Goal: Task Accomplishment & Management: Use online tool/utility

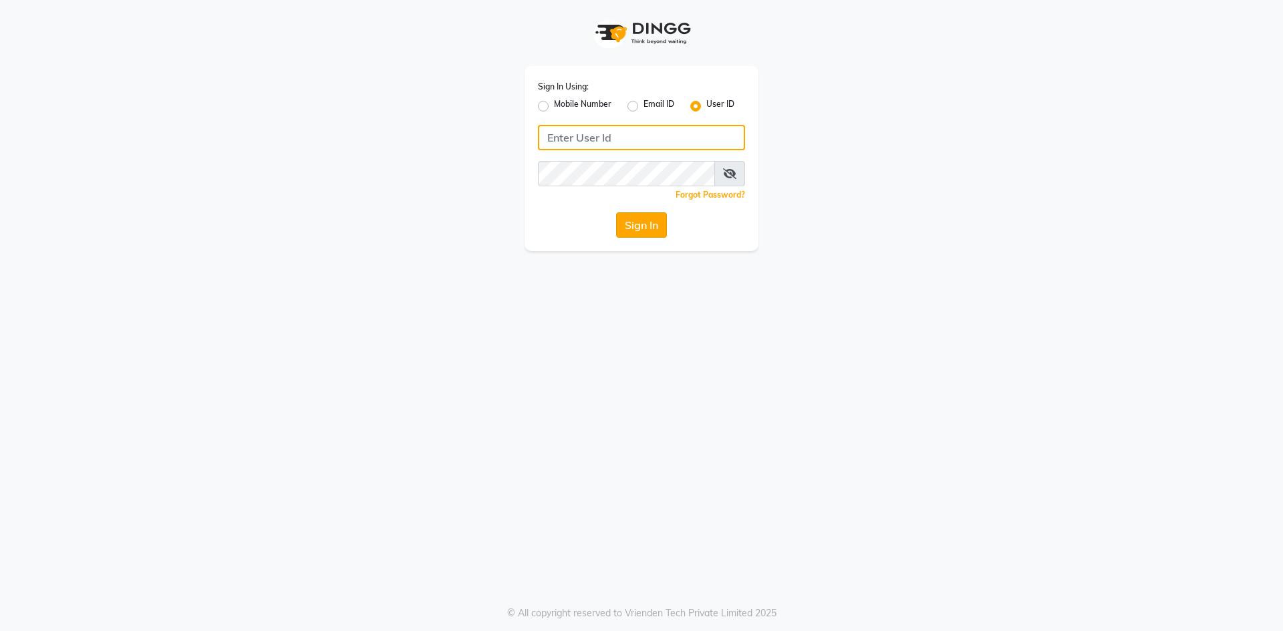
type input "e3619-01"
click at [637, 228] on button "Sign In" at bounding box center [641, 224] width 51 height 25
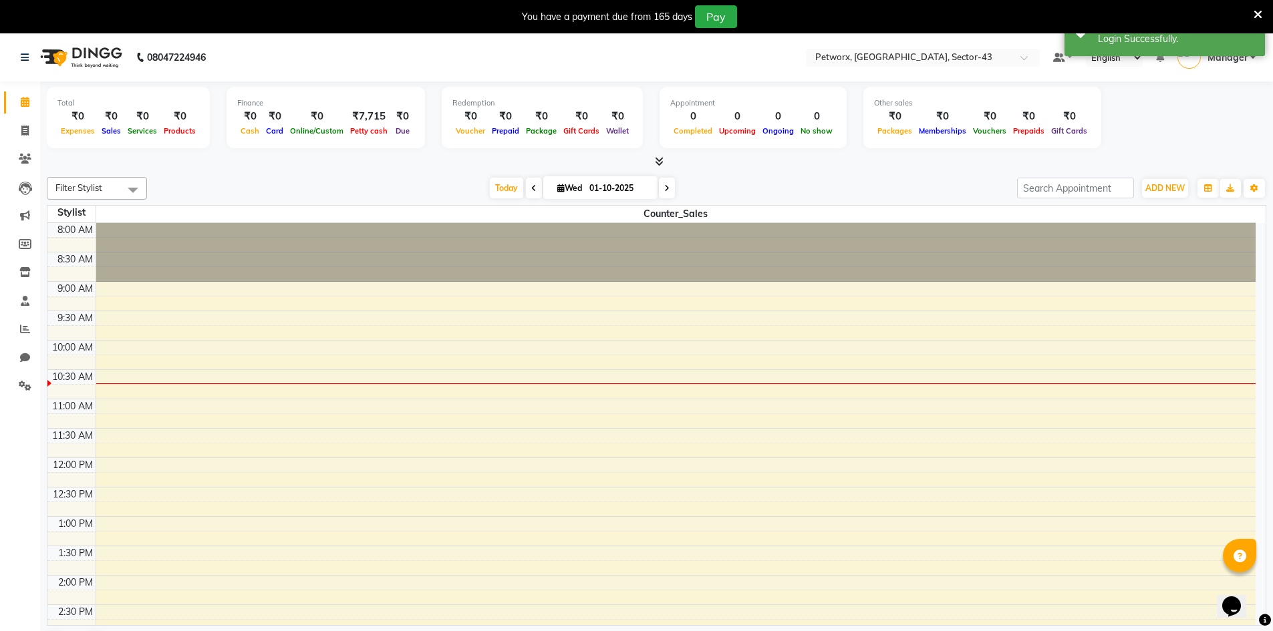
click at [20, 53] on div "08047224946" at bounding box center [113, 57] width 205 height 37
click at [25, 56] on icon at bounding box center [25, 57] width 8 height 9
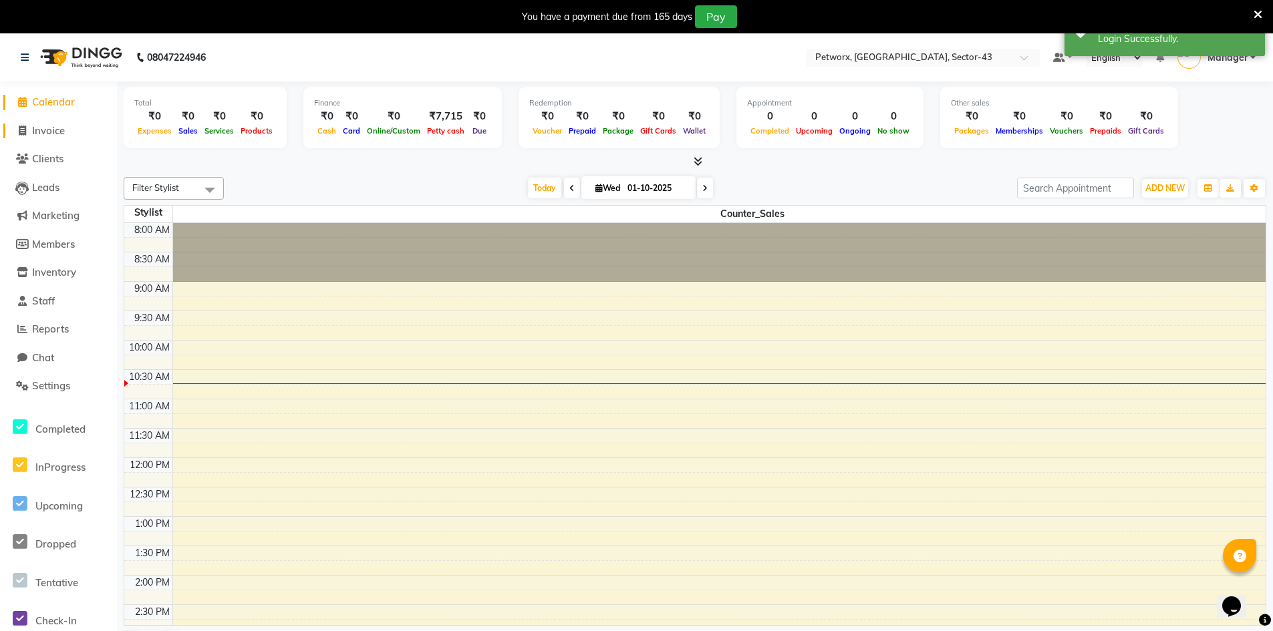
click at [41, 126] on span "Invoice" at bounding box center [48, 130] width 33 height 13
select select "service"
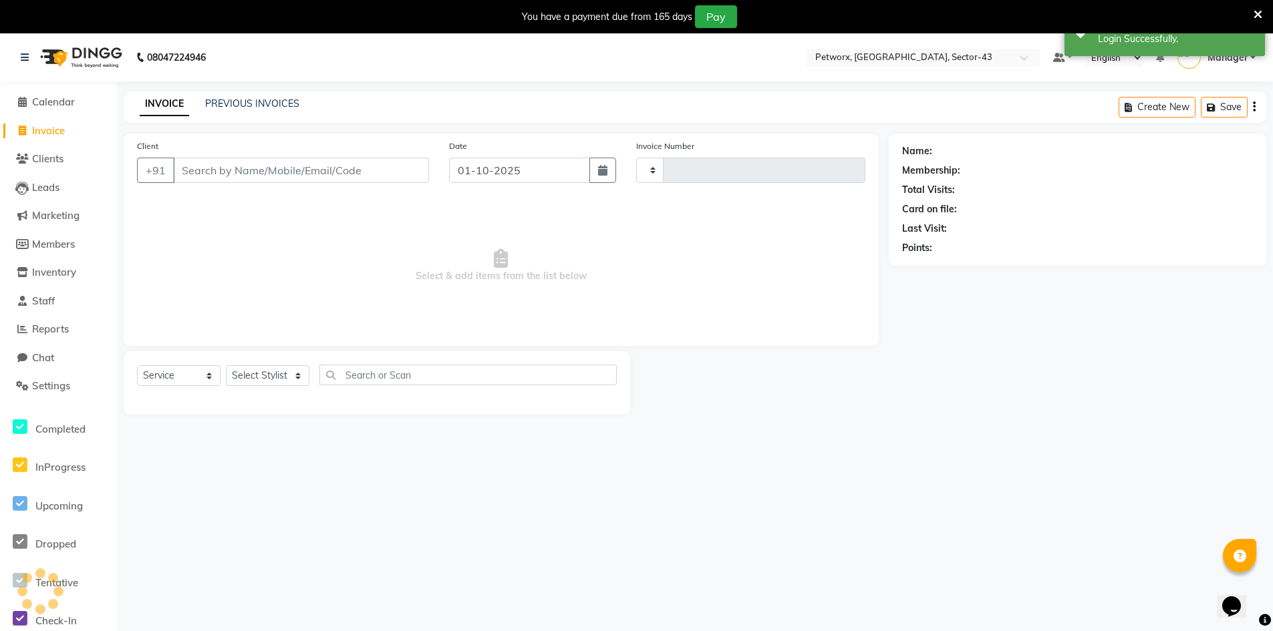
type input "0298"
select select "8169"
click at [296, 170] on input "Client" at bounding box center [301, 170] width 256 height 25
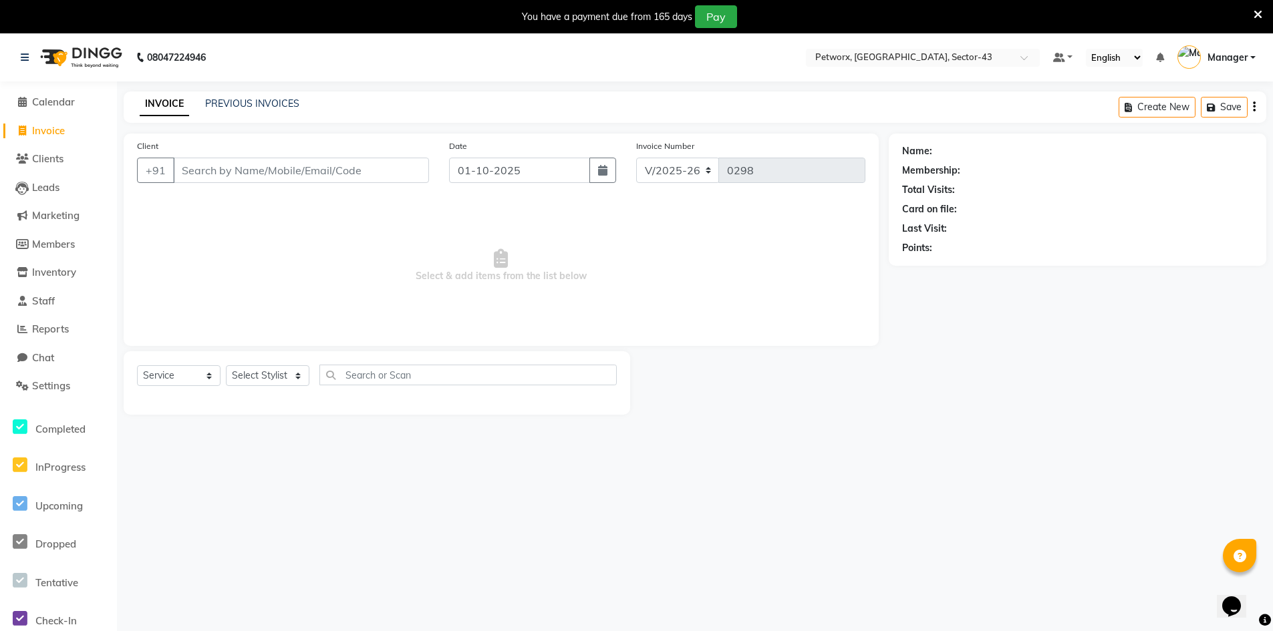
click at [43, 124] on span "Invoice" at bounding box center [48, 130] width 33 height 13
select select "service"
type input "0298"
select select "8169"
click at [47, 156] on span "Clients" at bounding box center [47, 158] width 31 height 13
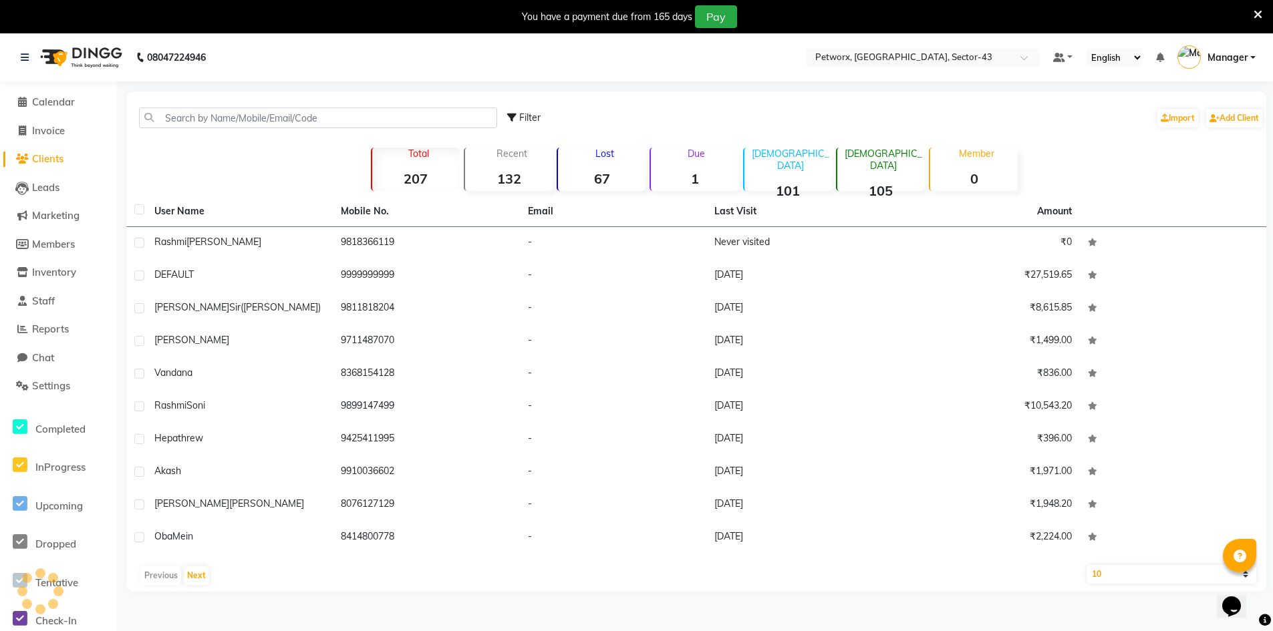
click at [54, 119] on li "Invoice" at bounding box center [58, 131] width 117 height 29
click at [56, 126] on span "Invoice" at bounding box center [48, 130] width 33 height 13
select select "service"
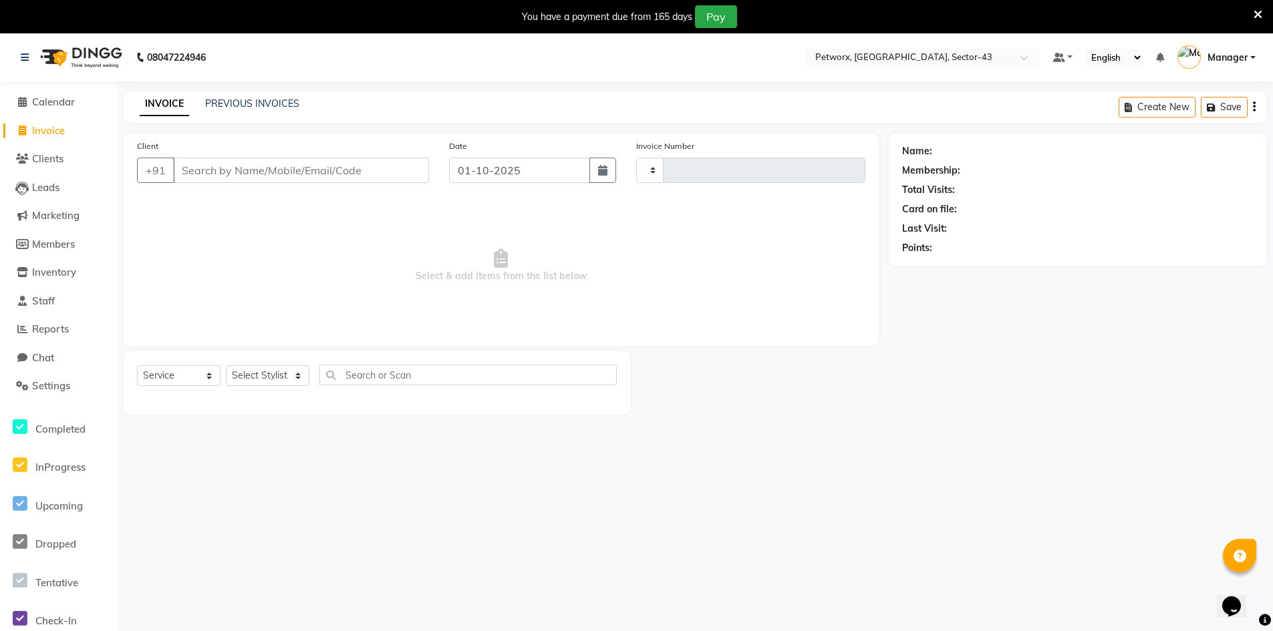
scroll to position [33, 0]
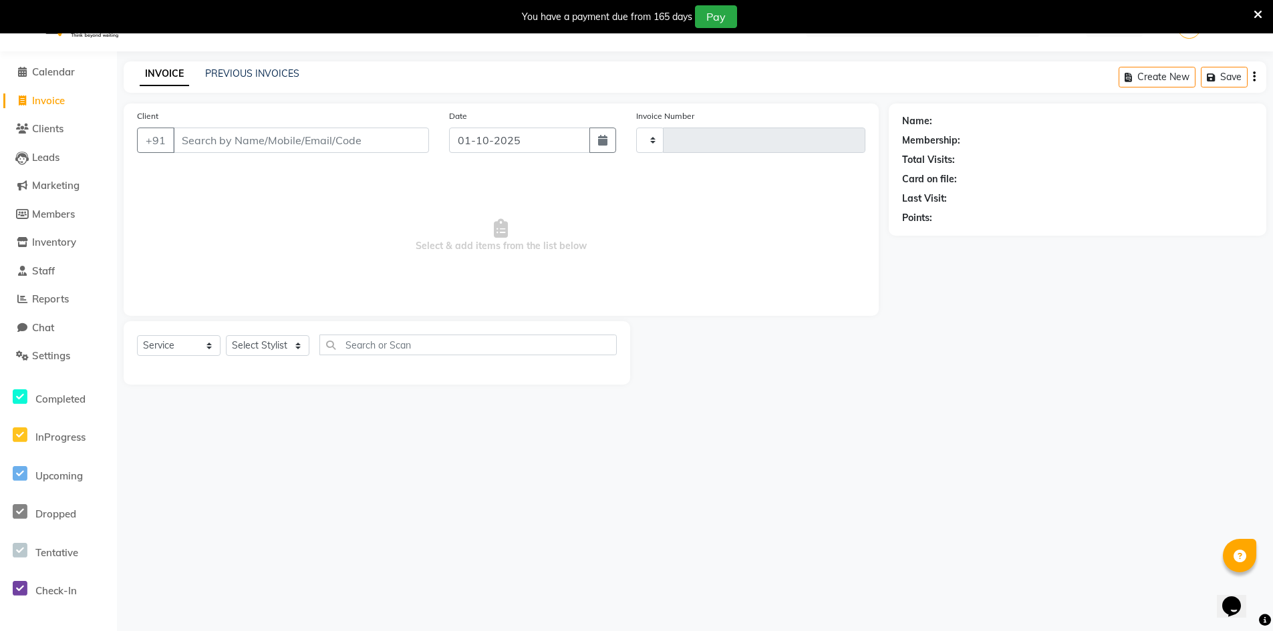
type input "0298"
select select "8169"
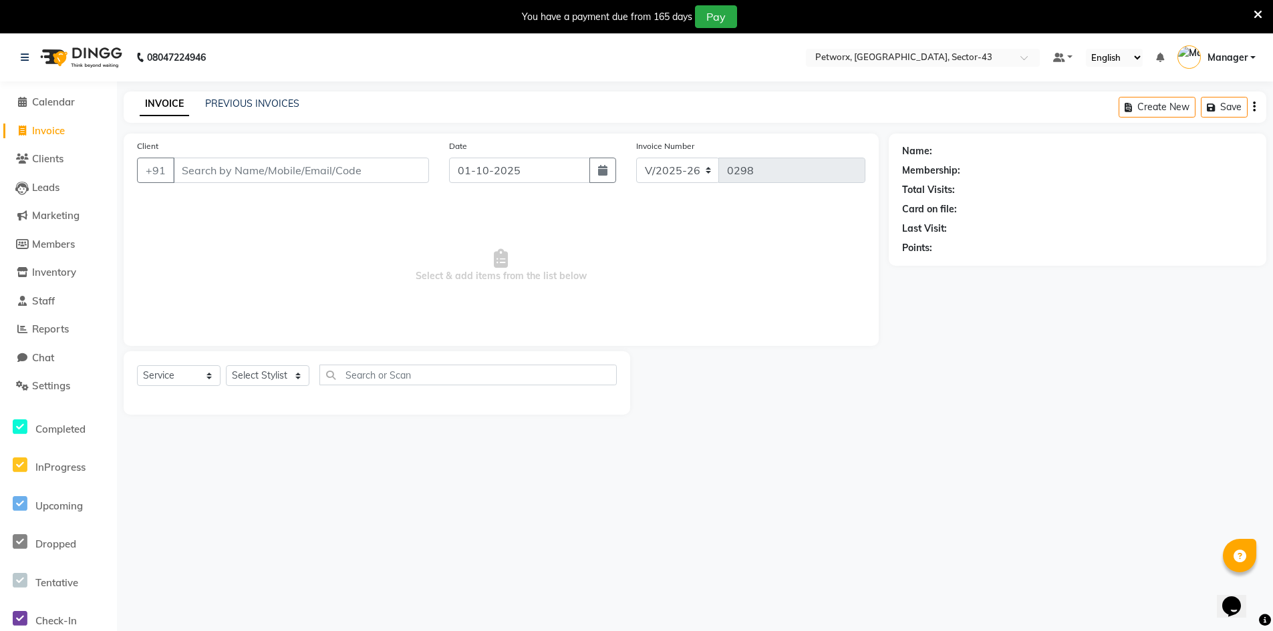
click at [58, 128] on span "Invoice" at bounding box center [48, 130] width 33 height 13
select select "8169"
select select "service"
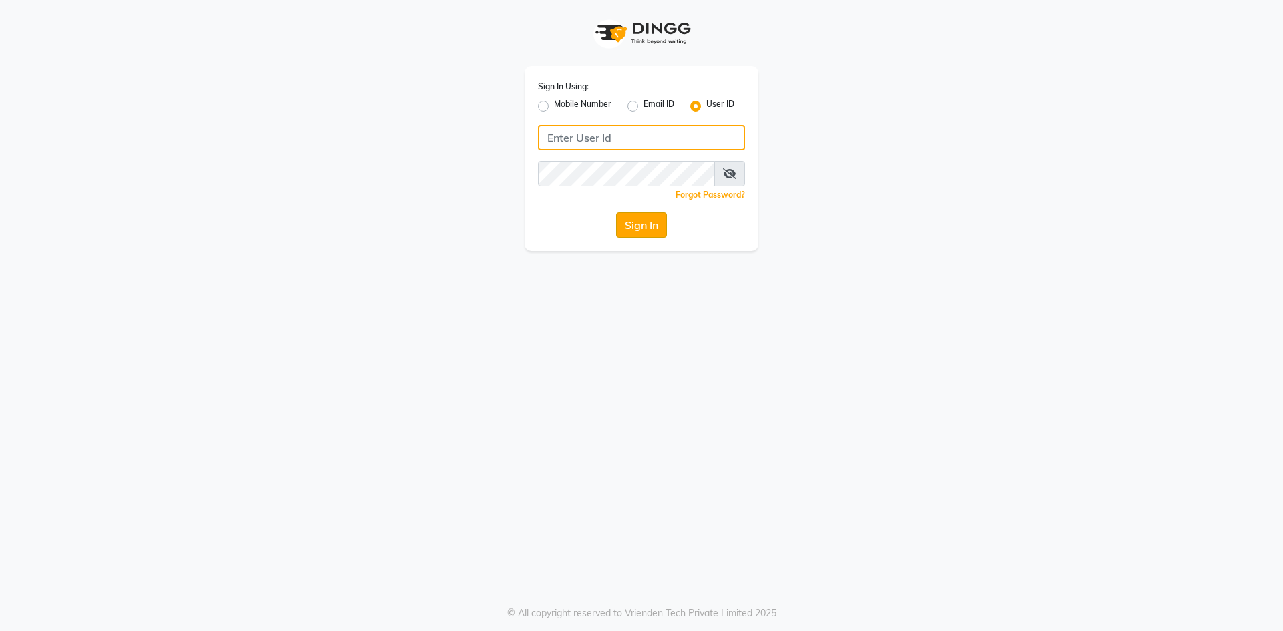
type input "e3619-01"
click at [626, 220] on button "Sign In" at bounding box center [641, 224] width 51 height 25
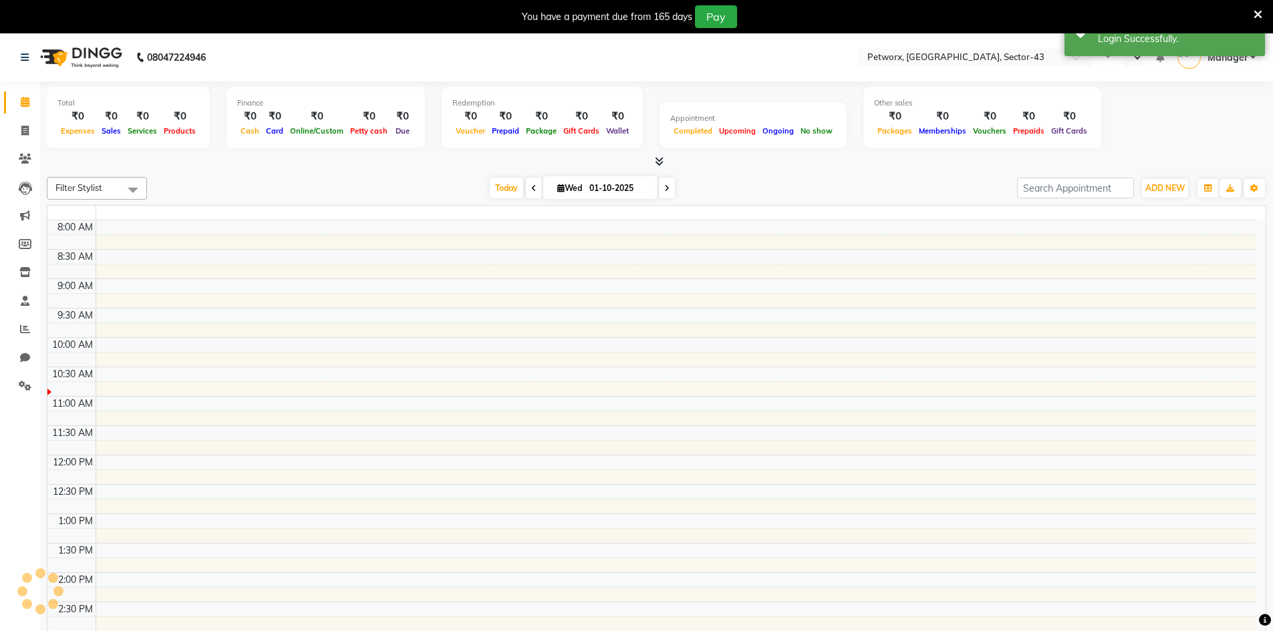
select select "en"
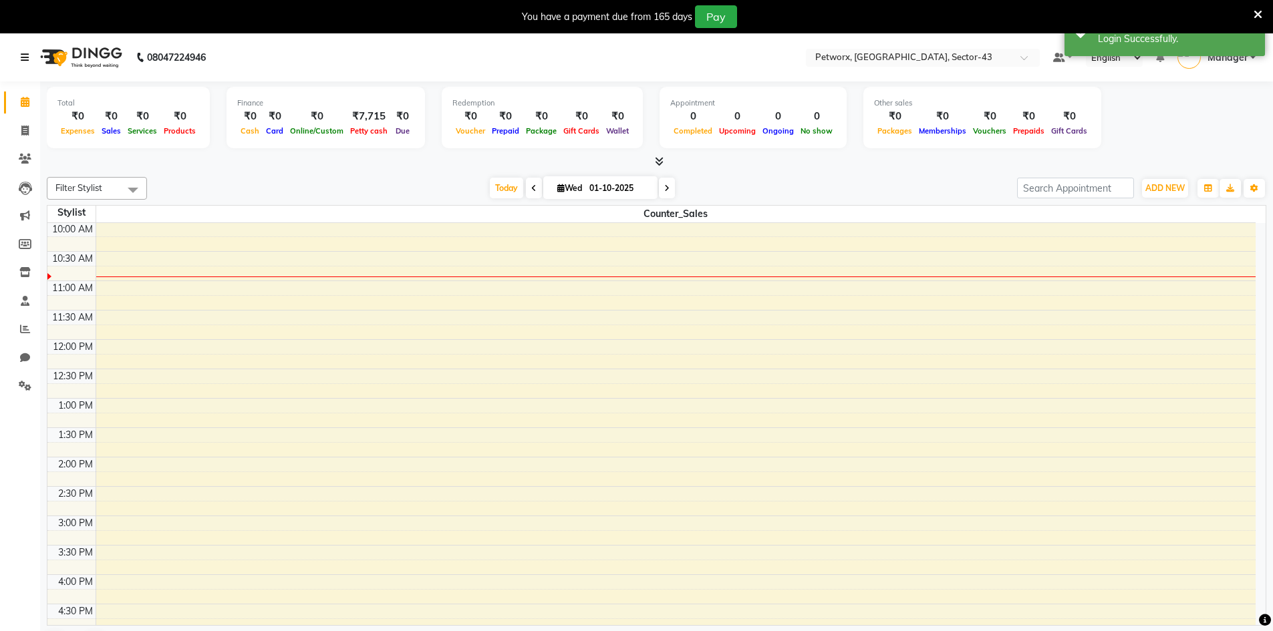
click at [23, 56] on icon at bounding box center [25, 57] width 8 height 9
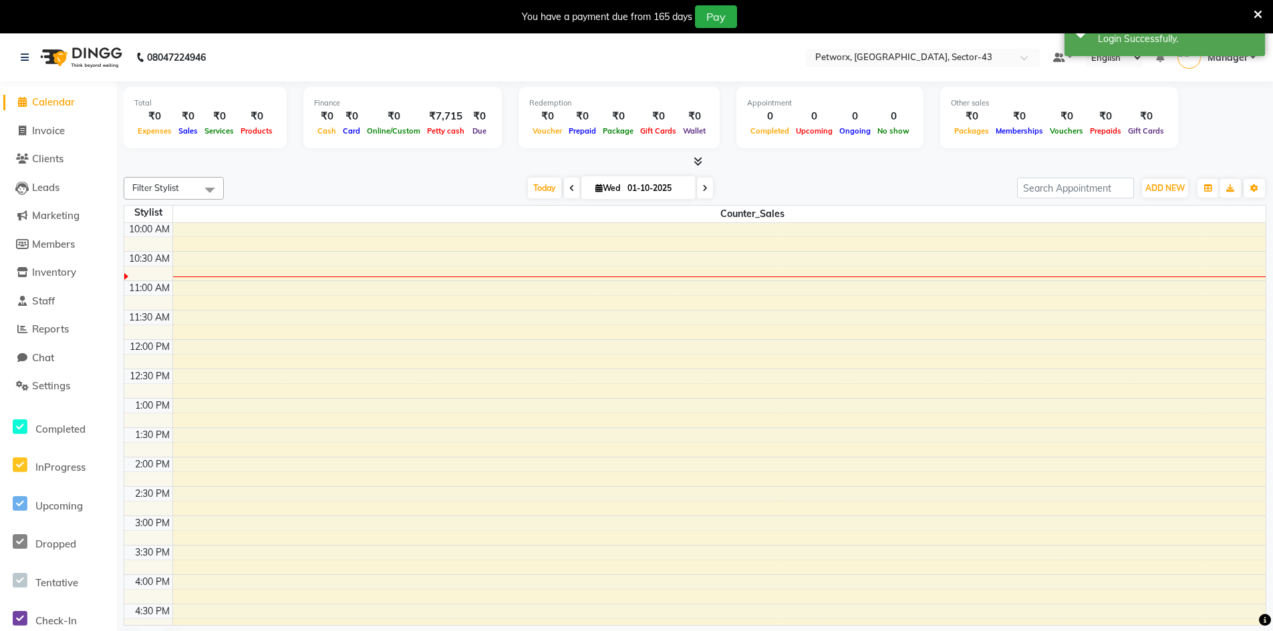
click at [39, 139] on li "Invoice" at bounding box center [58, 131] width 117 height 29
click at [41, 130] on span "Invoice" at bounding box center [48, 130] width 33 height 13
select select "service"
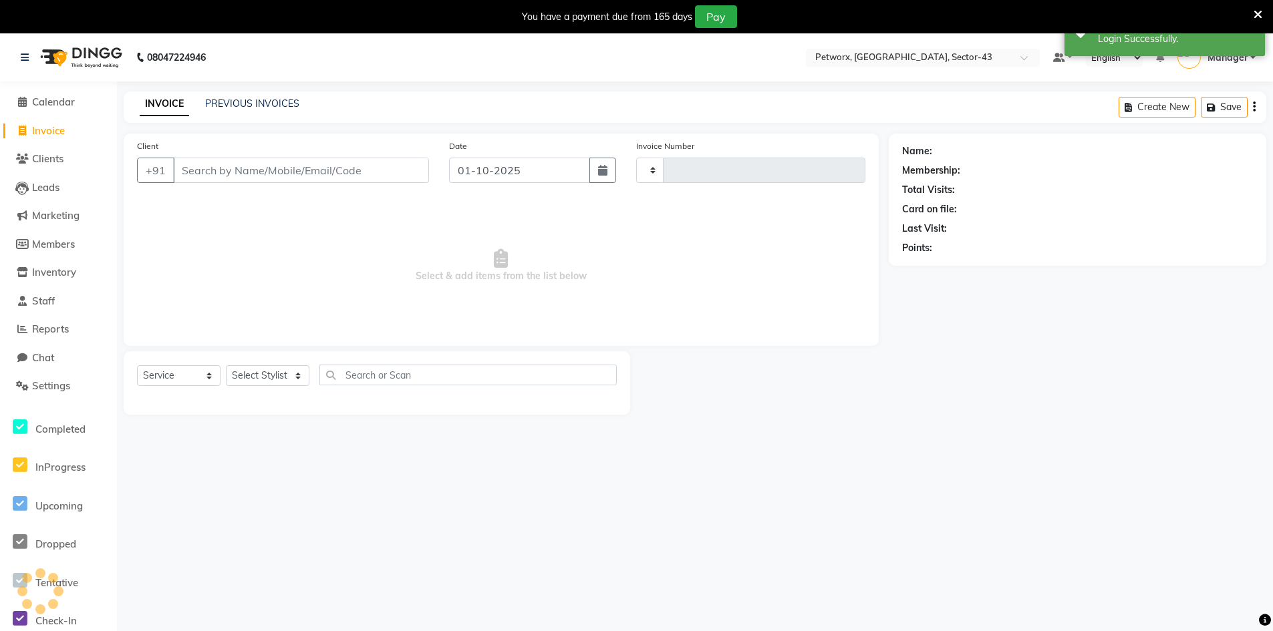
type input "0298"
select select "8169"
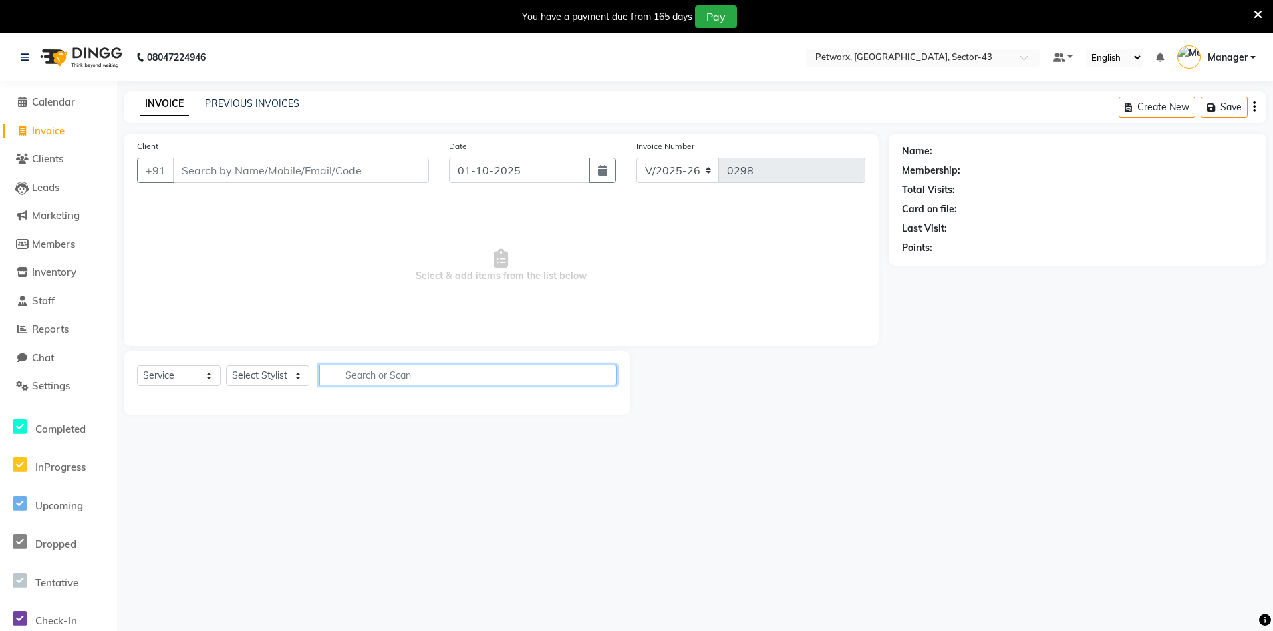
click at [389, 376] on input "text" at bounding box center [467, 375] width 297 height 21
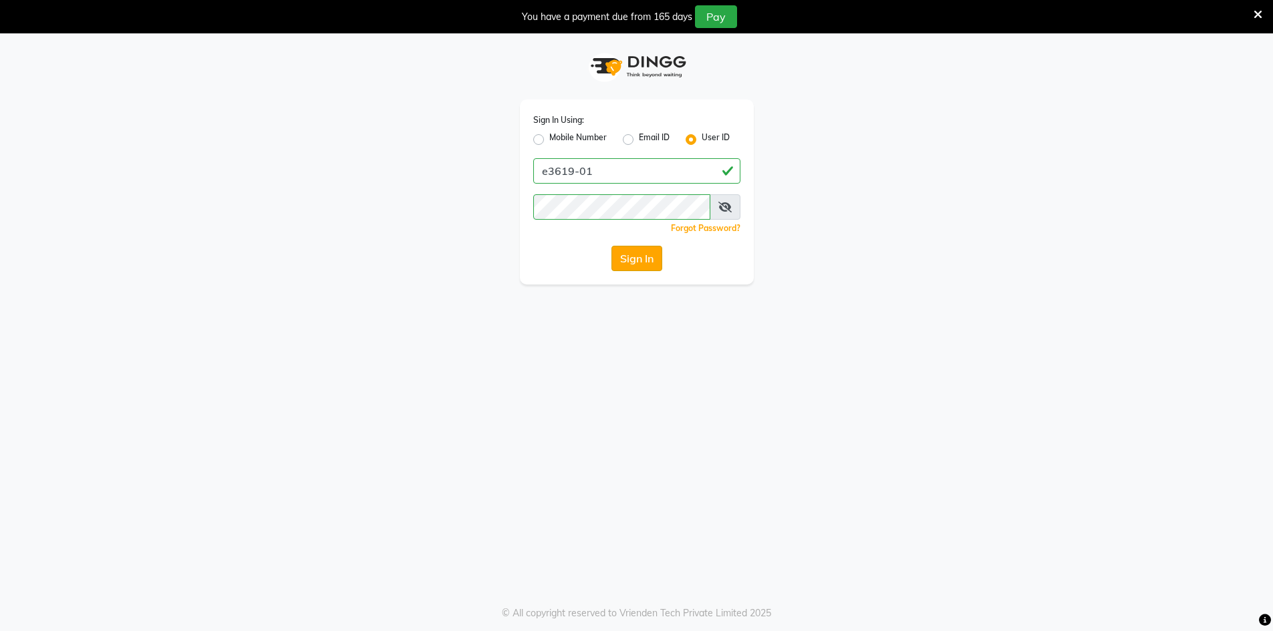
click at [635, 254] on button "Sign In" at bounding box center [636, 258] width 51 height 25
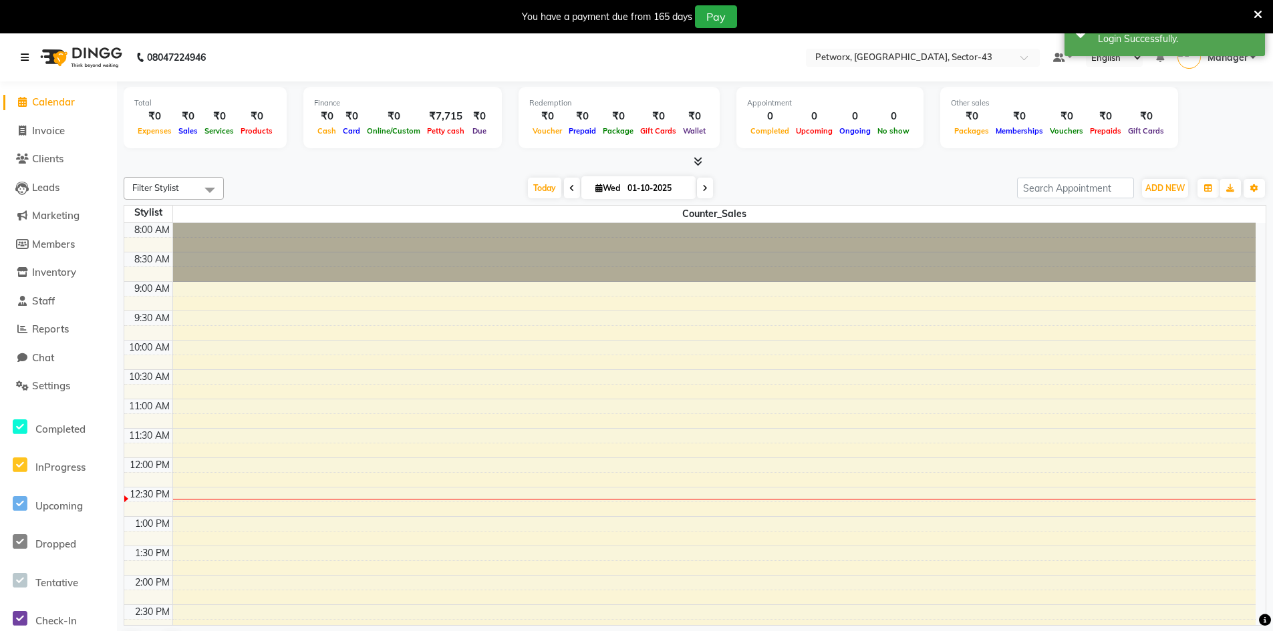
drag, startPoint x: 17, startPoint y: 57, endPoint x: 25, endPoint y: 59, distance: 8.3
click at [24, 58] on div "08047224946" at bounding box center [113, 57] width 205 height 37
click at [47, 132] on span "Invoice" at bounding box center [48, 130] width 33 height 13
select select "8169"
select select "service"
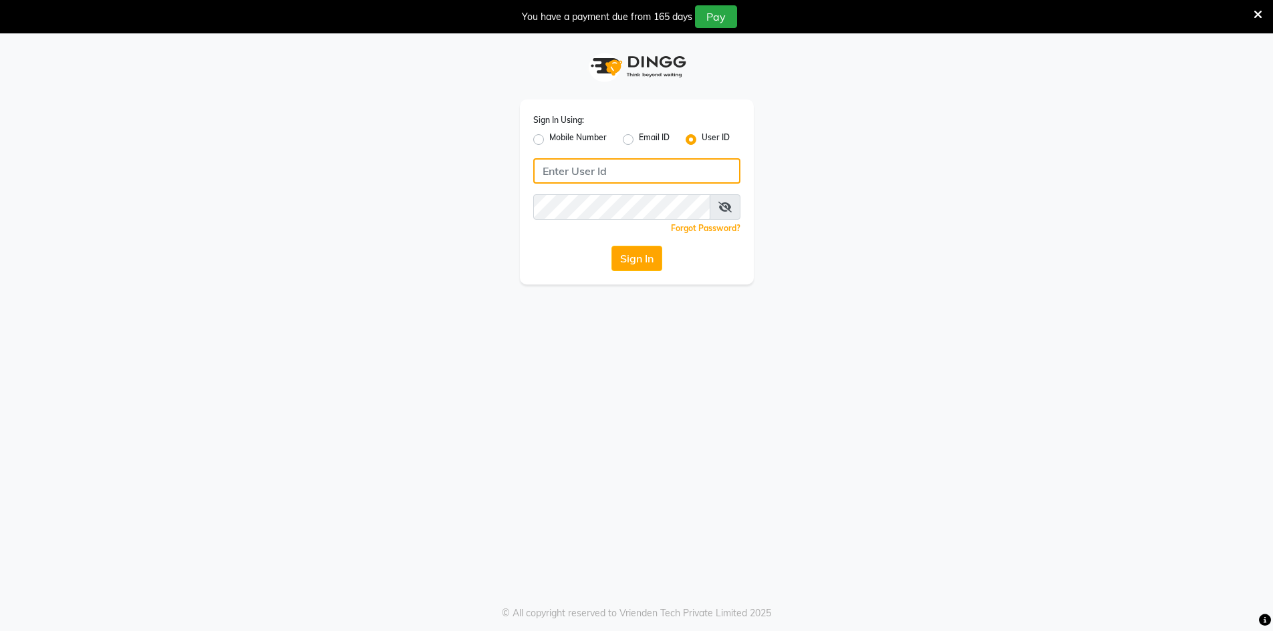
type input "e3619-01"
